Goal: Task Accomplishment & Management: Manage account settings

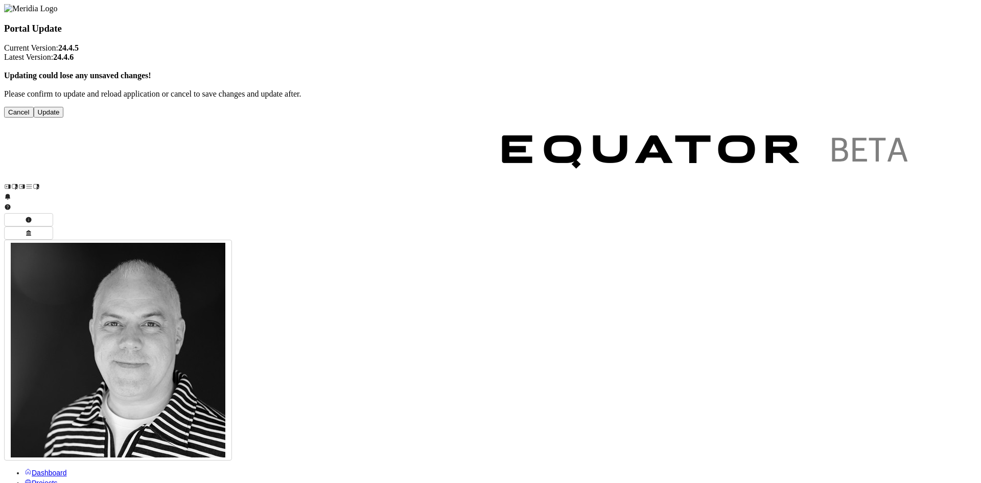
click at [64, 118] on button "Update" at bounding box center [49, 112] width 30 height 11
